Goal: Task Accomplishment & Management: Use online tool/utility

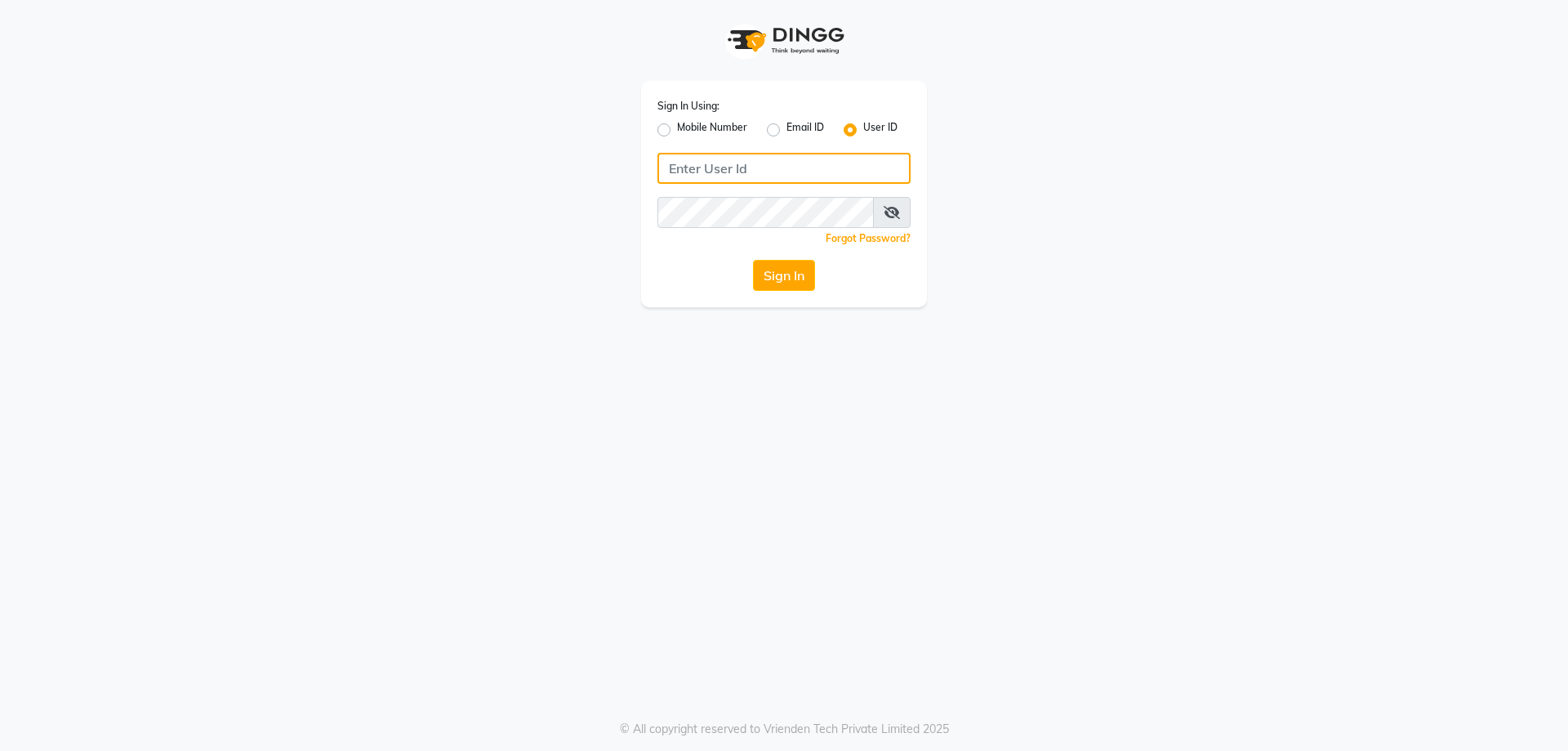
type input "E1814-01"
click at [780, 274] on button "Sign In" at bounding box center [784, 274] width 62 height 31
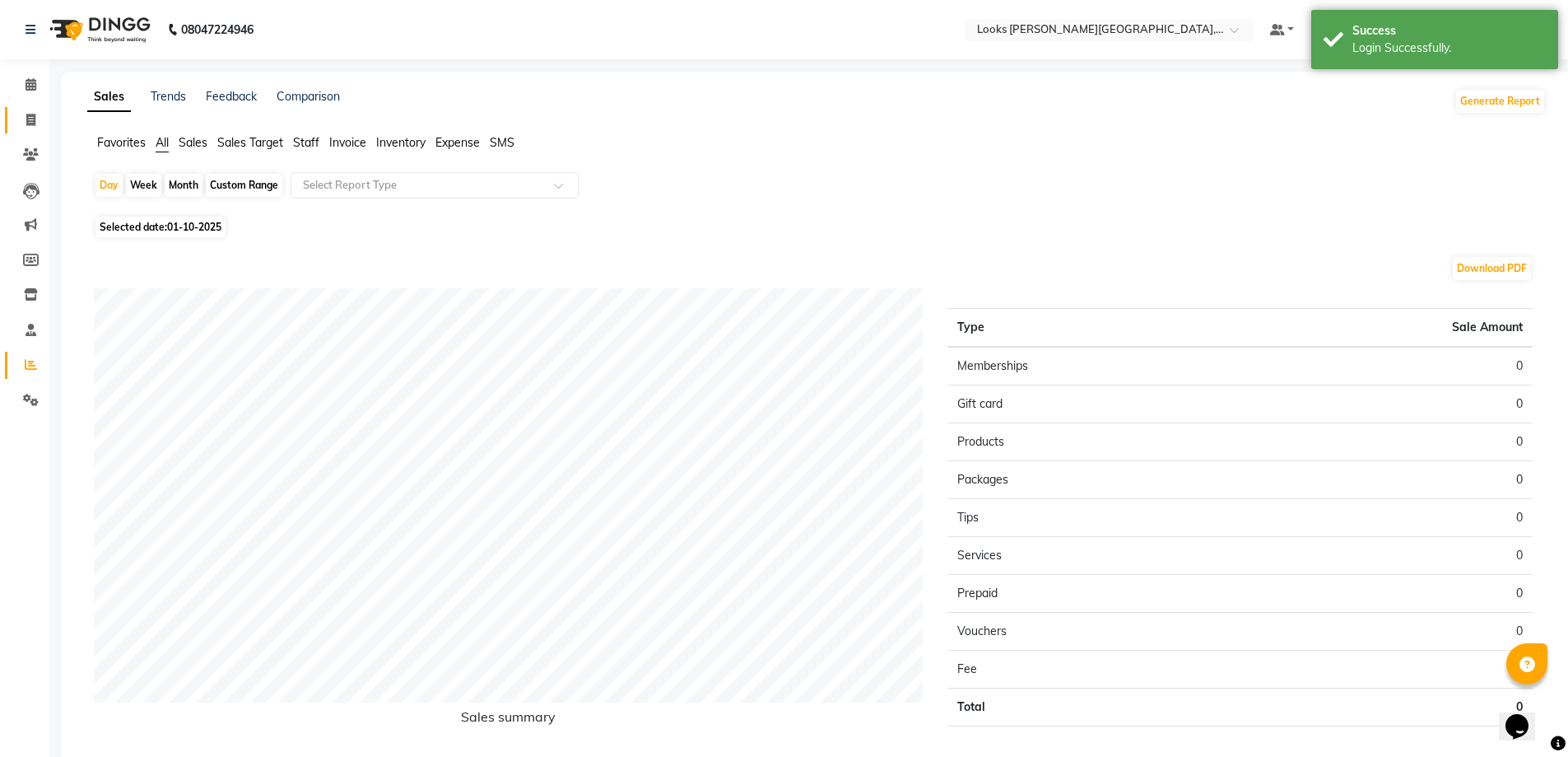
click at [26, 107] on link "Invoice" at bounding box center [25, 120] width 39 height 28
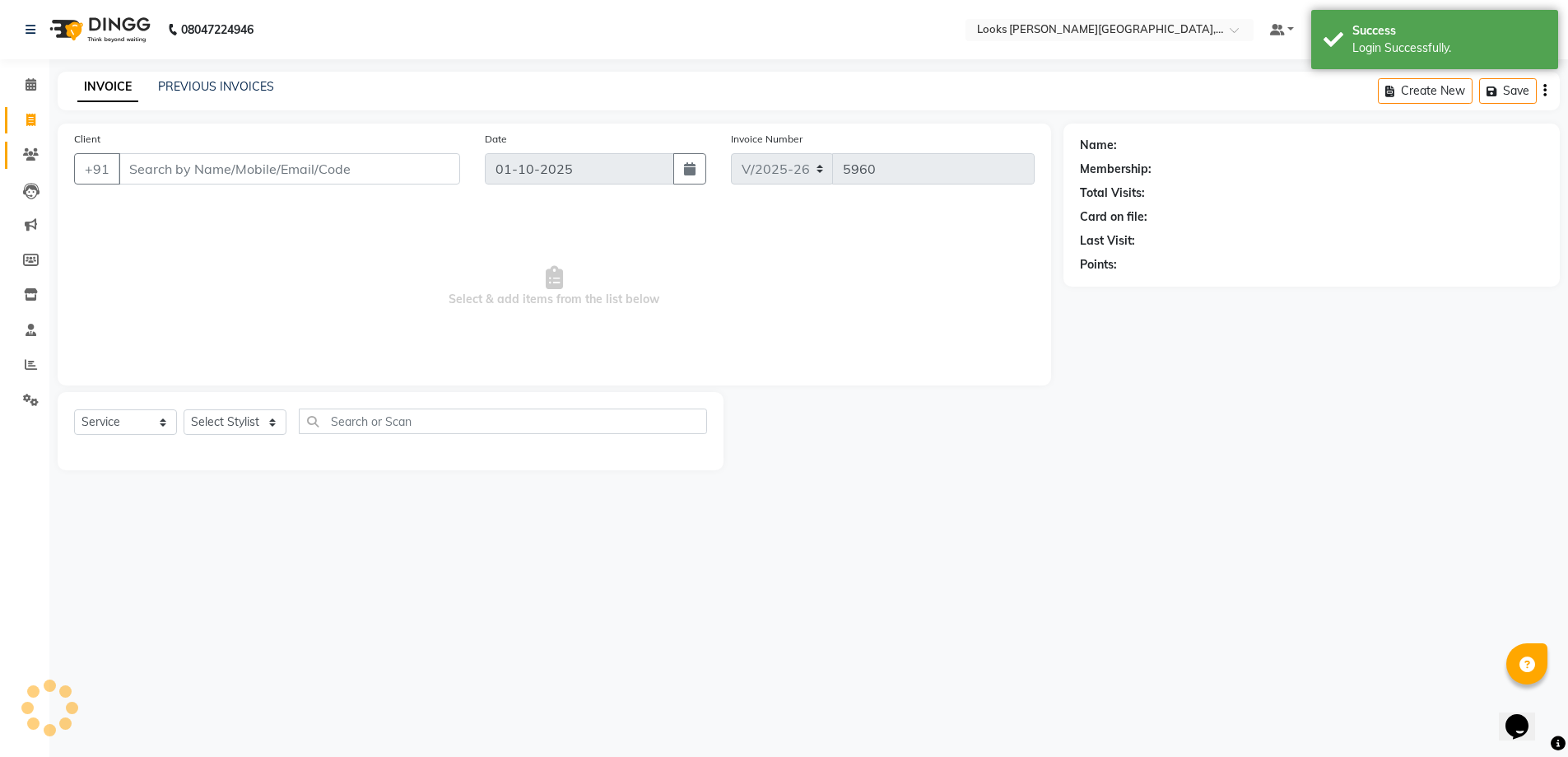
click at [17, 165] on link "Clients" at bounding box center [25, 155] width 39 height 28
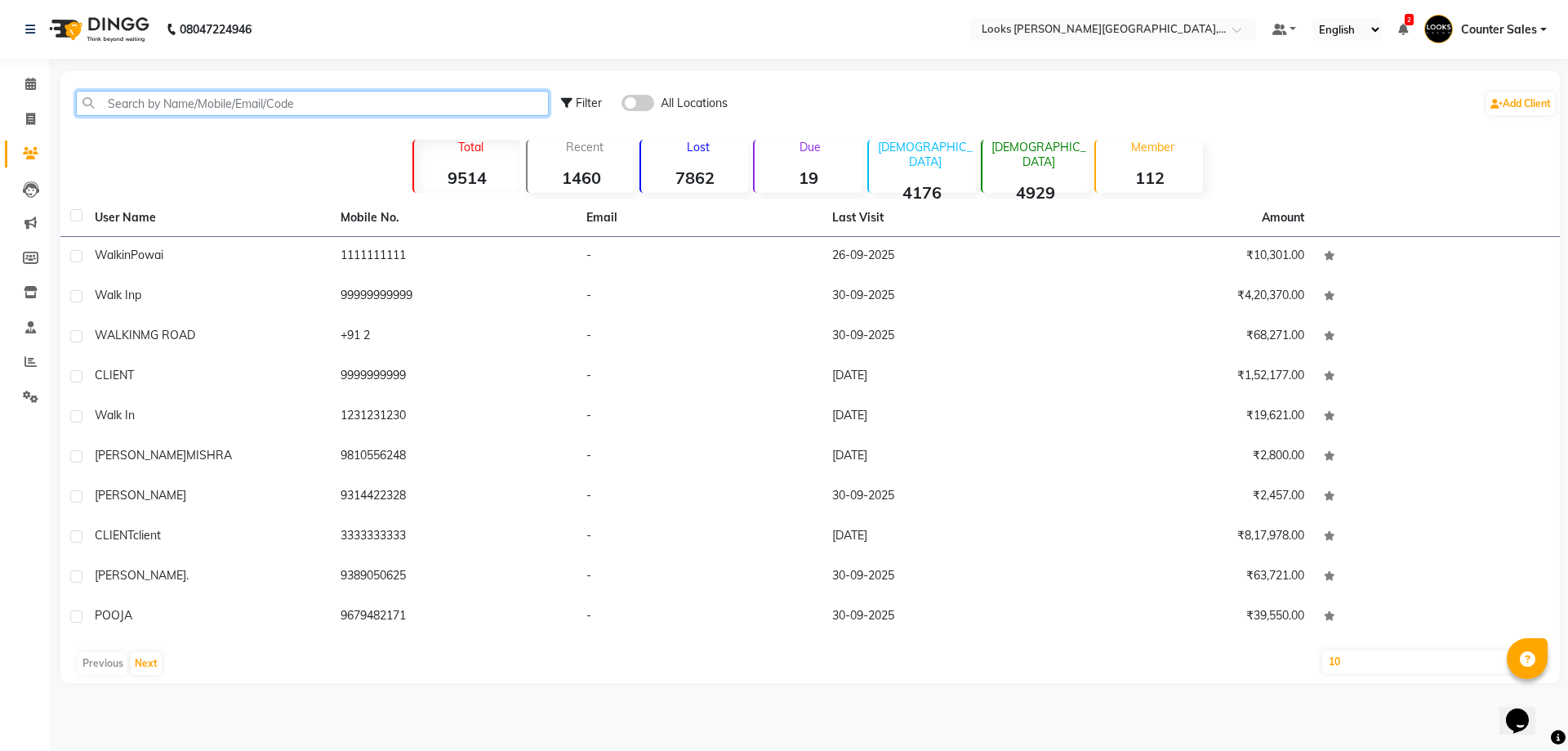
click at [157, 106] on input "text" at bounding box center [312, 103] width 473 height 26
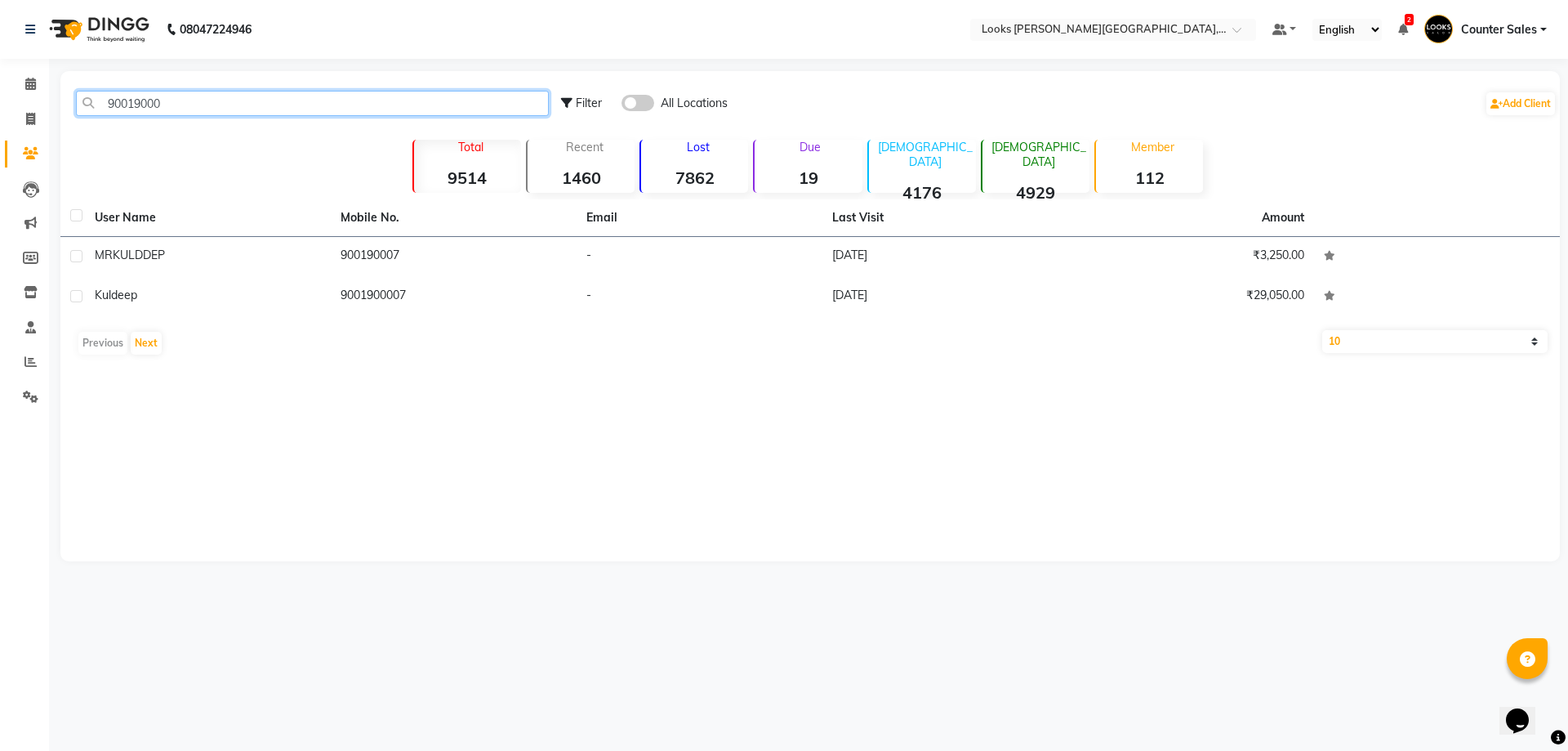
type input "90019000"
